Goal: Task Accomplishment & Management: Use online tool/utility

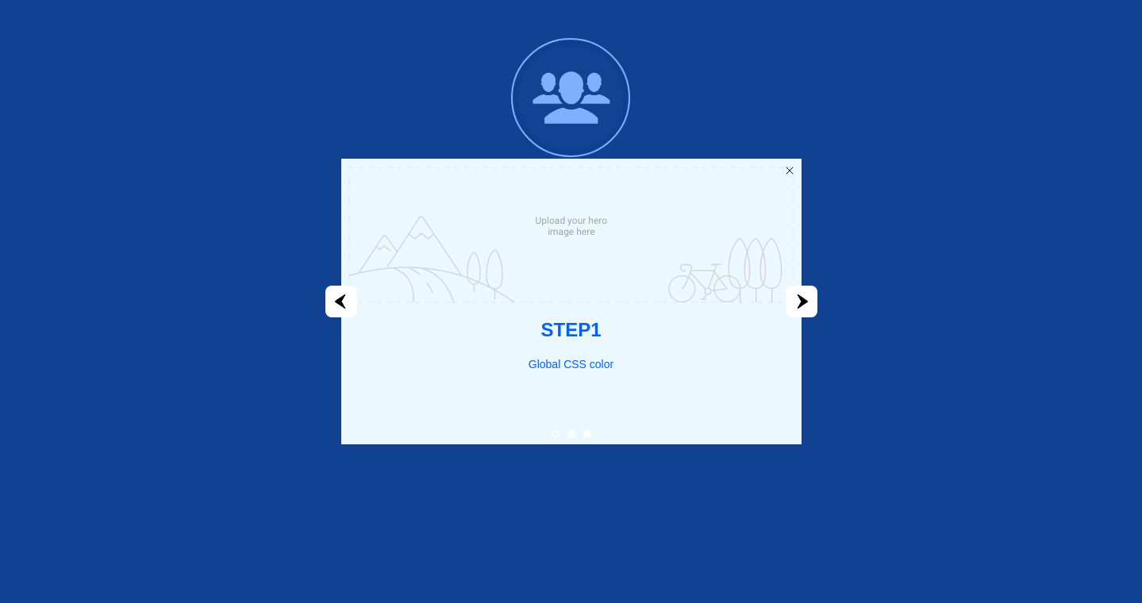
click at [801, 302] on icon "next" at bounding box center [802, 302] width 11 height 14
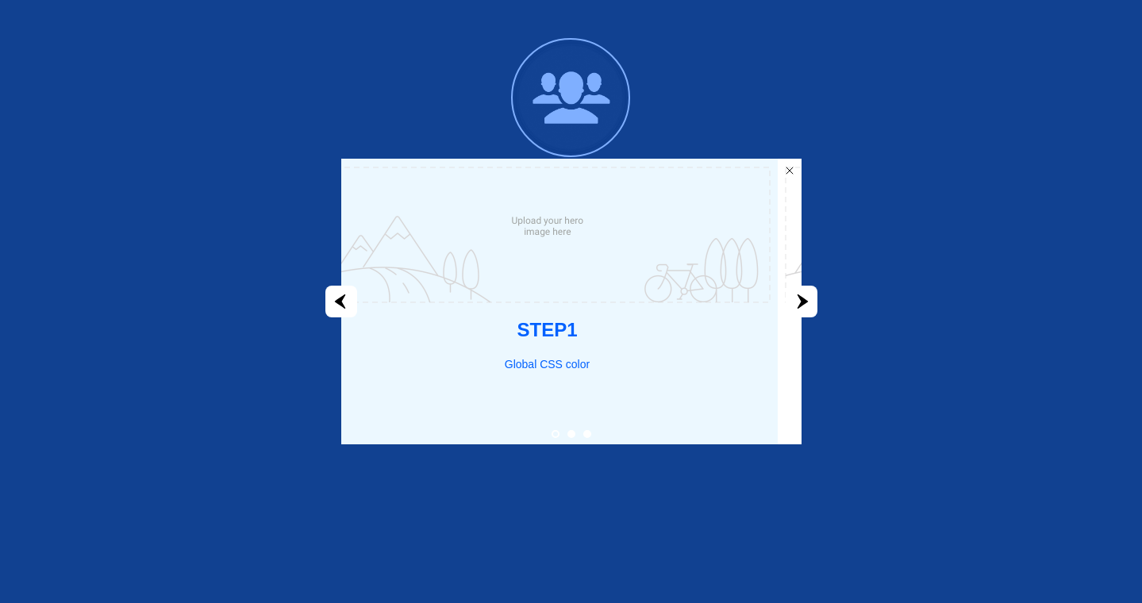
click at [801, 302] on icon "next" at bounding box center [802, 302] width 11 height 14
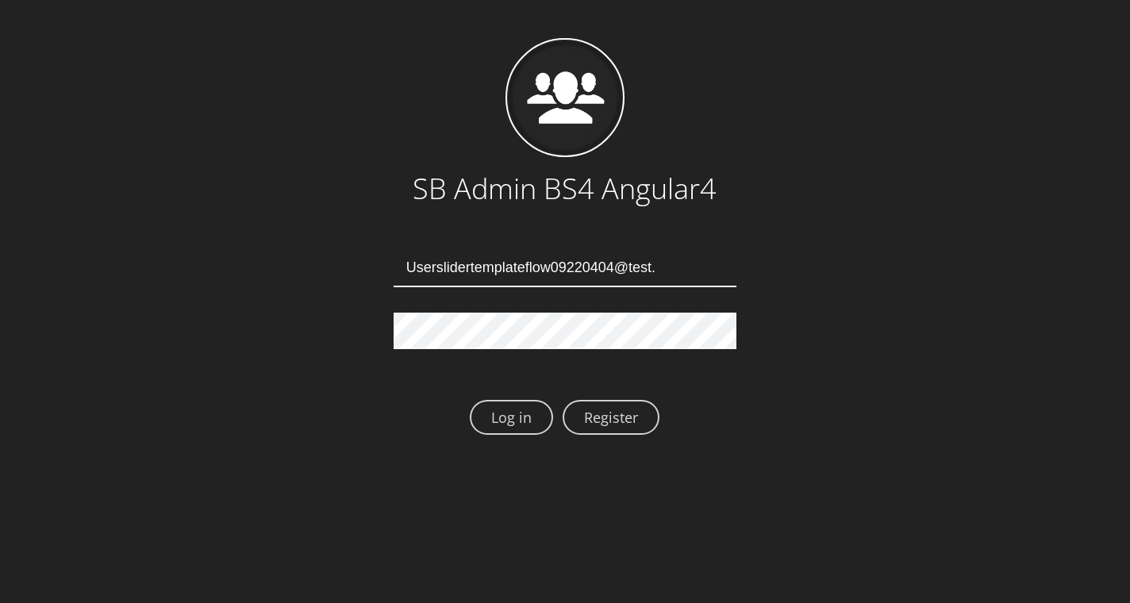
type input "Userslidertemplateflow09220404@test.qa"
type input "Userslidertemplateflow09220408@test.qa"
